Goal: Obtain resource: Download file/media

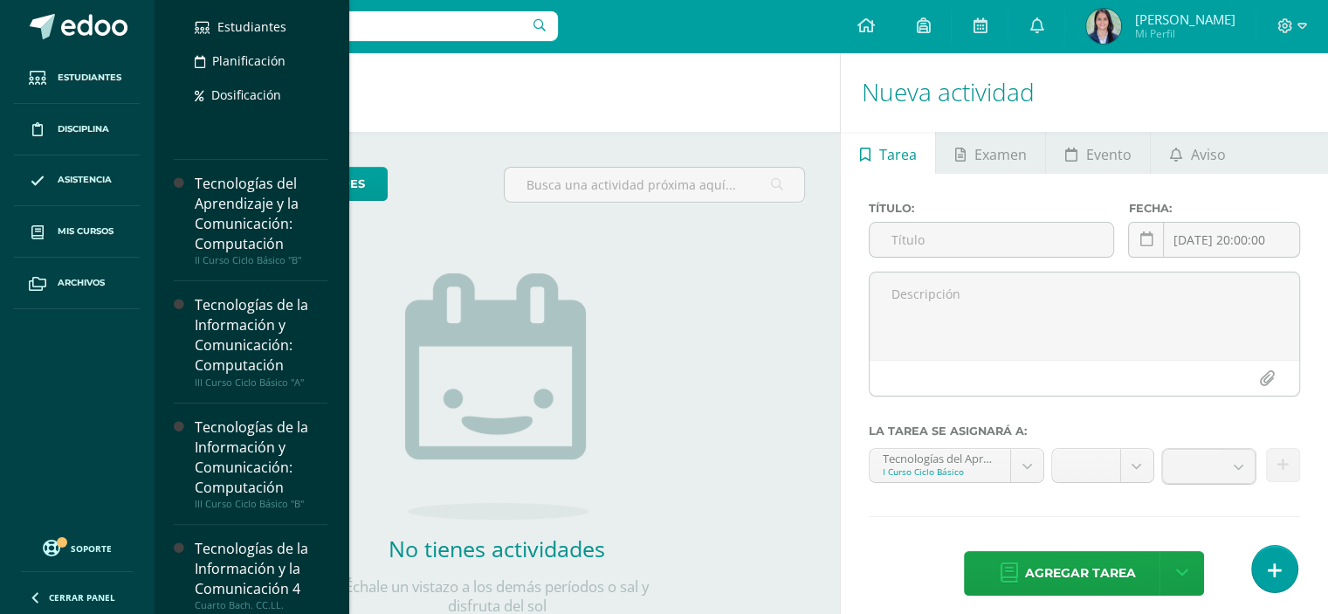
scroll to position [342, 0]
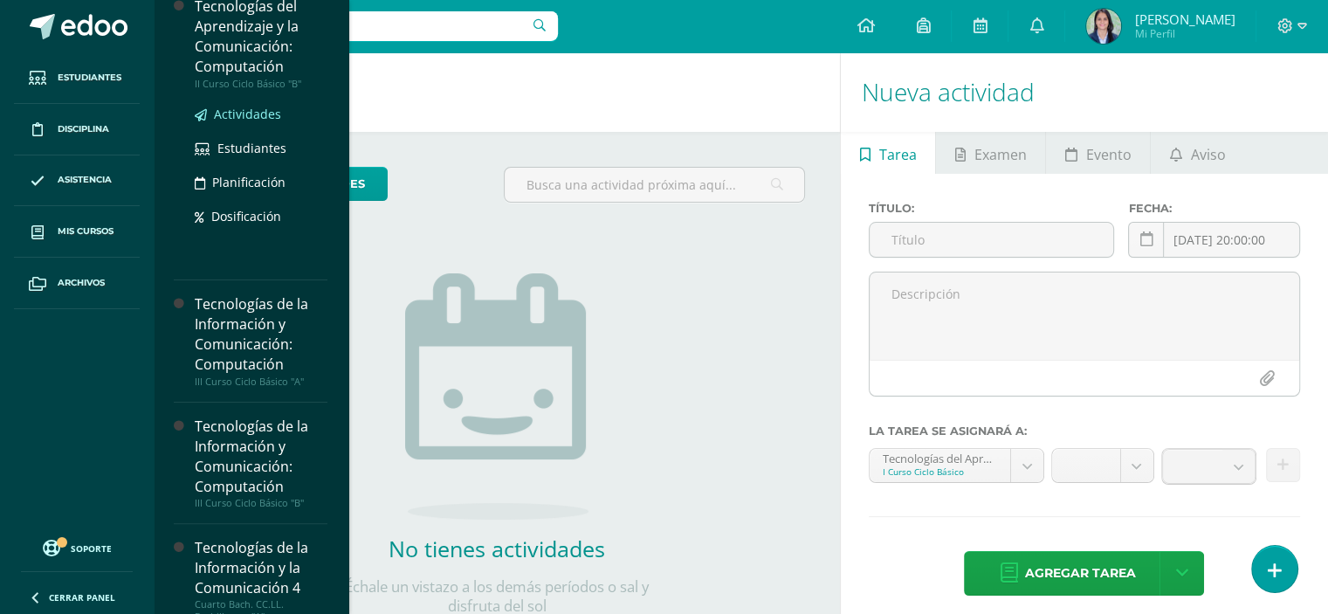
click at [248, 110] on span "Actividades" at bounding box center [247, 114] width 67 height 17
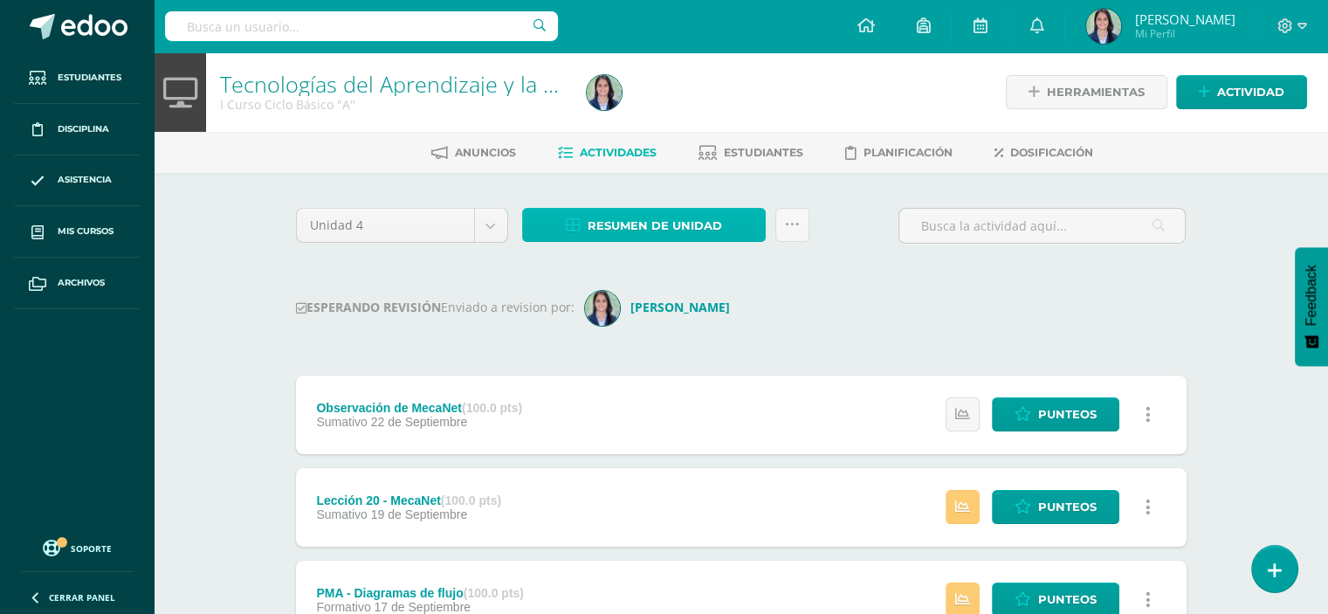
click at [608, 223] on span "Resumen de unidad" at bounding box center [655, 226] width 134 height 32
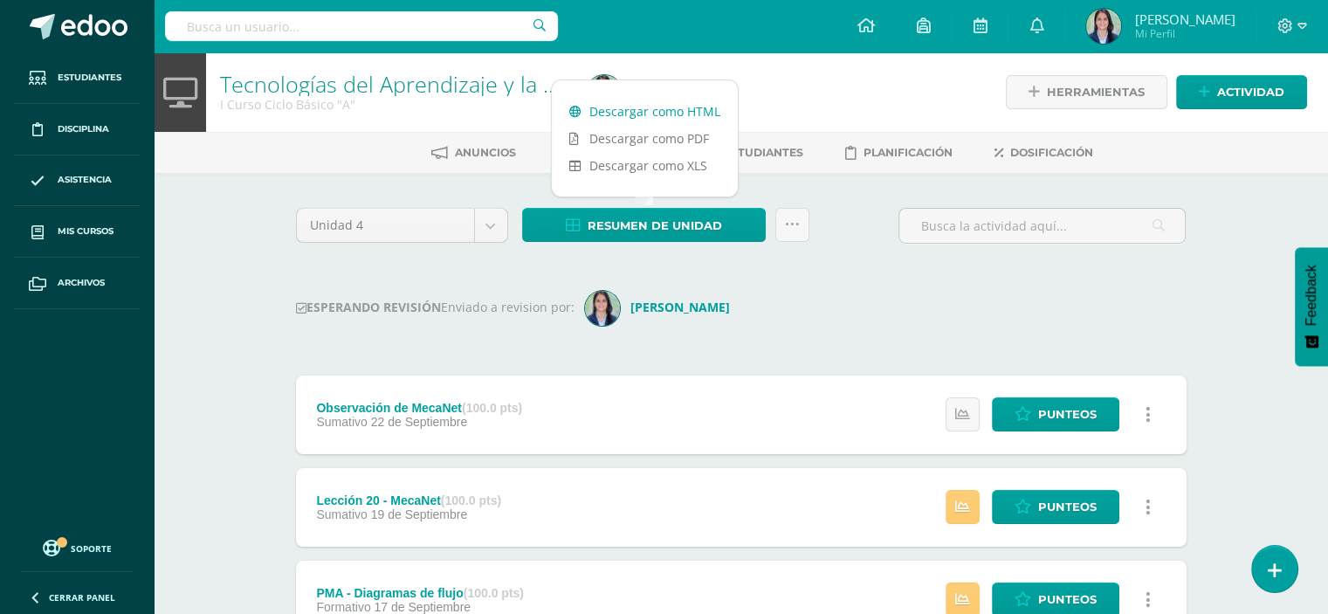
click at [612, 110] on link "Descargar como HTML" at bounding box center [645, 111] width 186 height 27
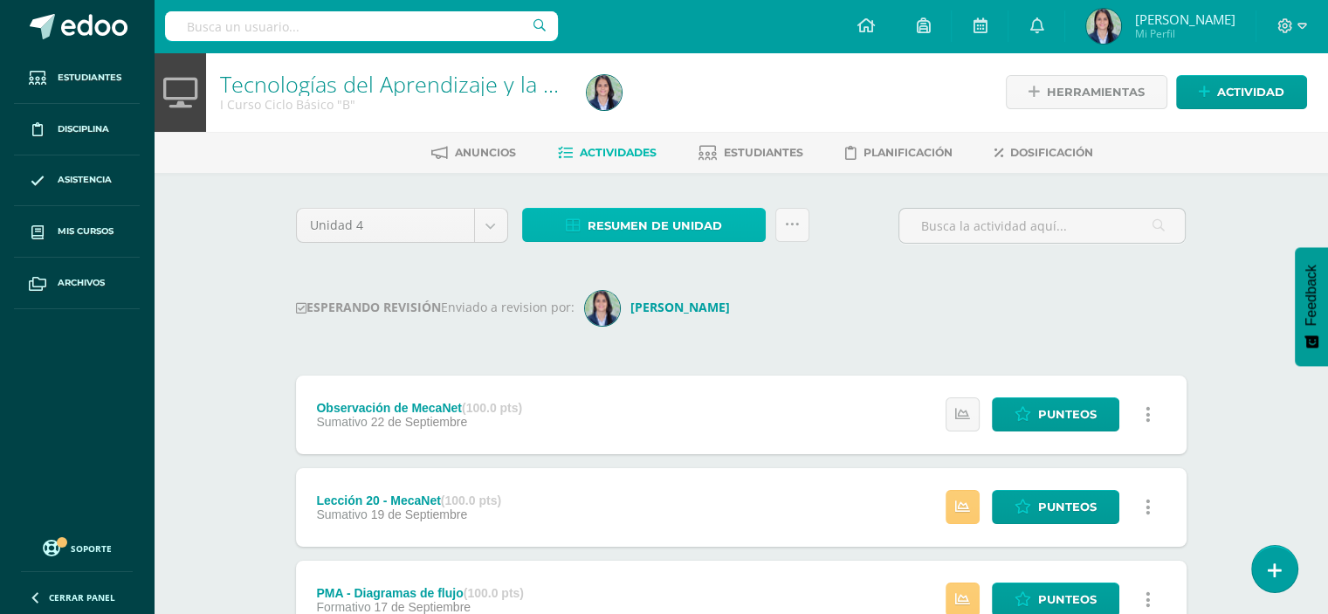
click at [552, 234] on link "Resumen de unidad" at bounding box center [644, 225] width 244 height 34
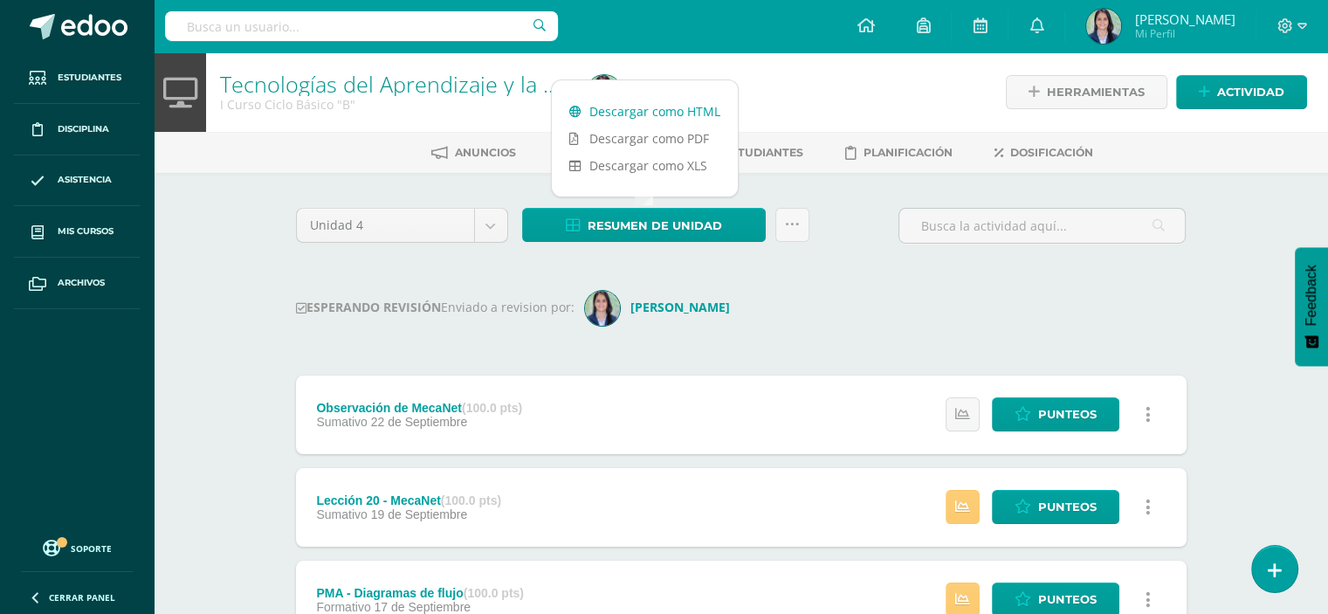
click at [603, 113] on link "Descargar como HTML" at bounding box center [645, 111] width 186 height 27
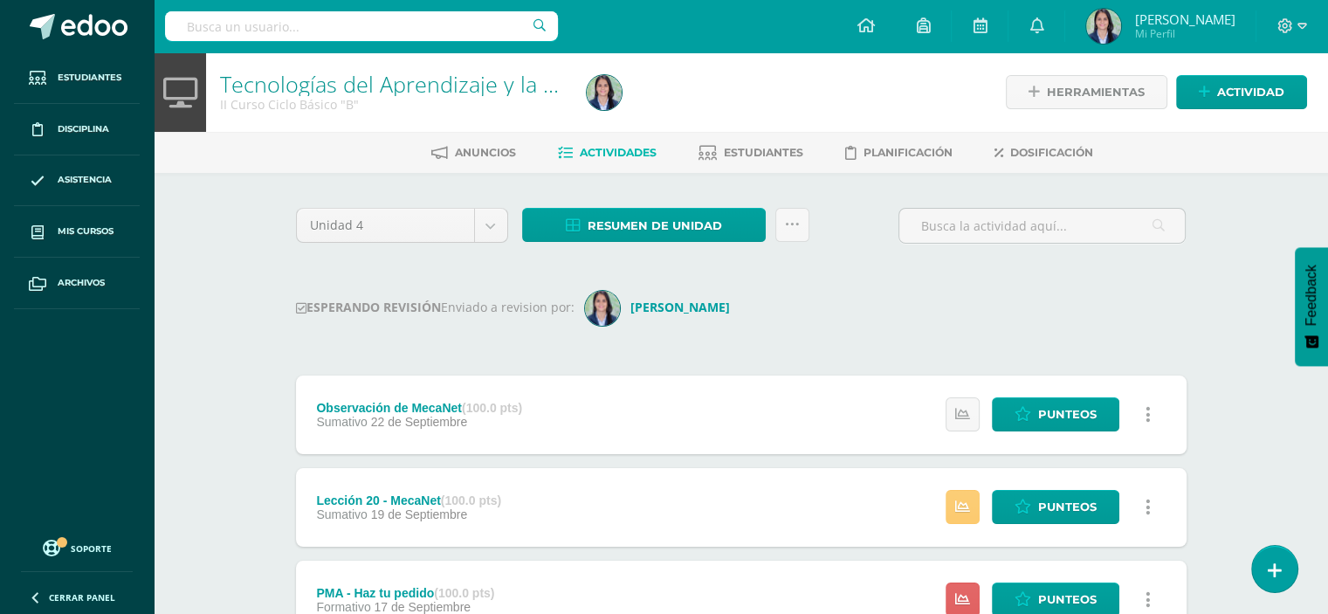
scroll to position [529, 0]
